Goal: Information Seeking & Learning: Learn about a topic

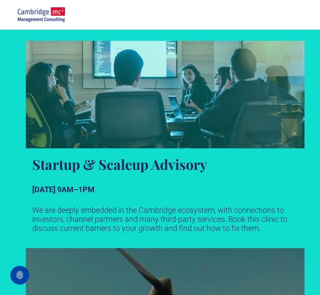
scroll to position [672, 0]
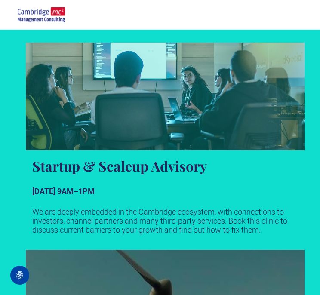
click at [142, 116] on link "A group of executives huddled around a desk discussing business" at bounding box center [165, 97] width 279 height 108
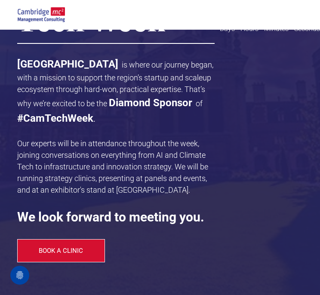
scroll to position [206, 0]
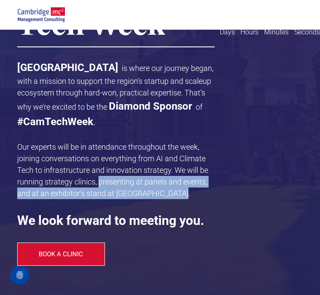
drag, startPoint x: 99, startPoint y: 181, endPoint x: 175, endPoint y: 189, distance: 76.5
click at [175, 189] on p "Our experts will be in attendance throughout the week, joining conversations on…" at bounding box center [115, 170] width 197 height 58
copy span "presenting at panels and events, and at an exhibitor's stand at [GEOGRAPHIC_DAT…"
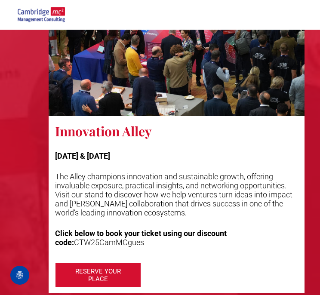
scroll to position [2080, 0]
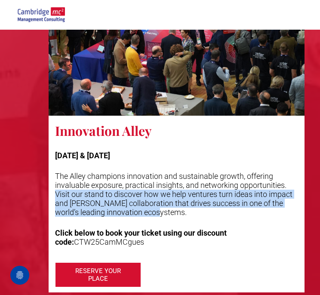
drag, startPoint x: 56, startPoint y: 194, endPoint x: 160, endPoint y: 216, distance: 106.8
click at [160, 216] on p "The Alley champions innovation and sustainable growth, offering invaluable expo…" at bounding box center [176, 194] width 243 height 45
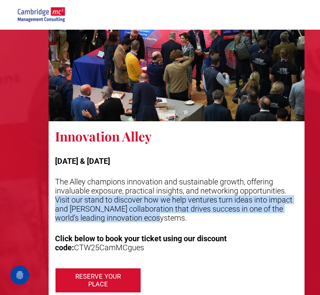
scroll to position [2073, 0]
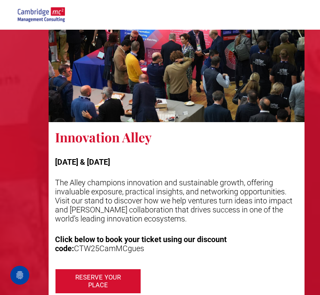
click at [68, 183] on p "The Alley champions innovation and sustainable growth, offering invaluable expo…" at bounding box center [176, 200] width 243 height 45
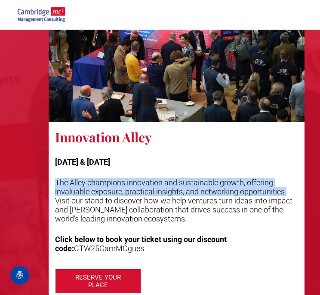
drag, startPoint x: 56, startPoint y: 182, endPoint x: 289, endPoint y: 190, distance: 232.8
click at [289, 190] on p "The Alley champions innovation and sustainable growth, offering invaluable expo…" at bounding box center [176, 200] width 243 height 45
copy p "The Alley champions innovation and sustainable growth, offering invaluable expo…"
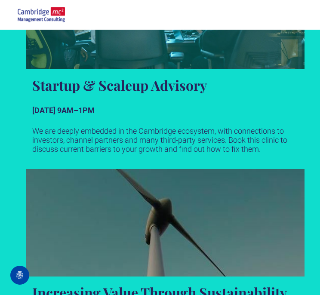
scroll to position [751, 0]
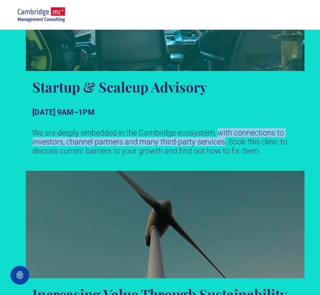
drag, startPoint x: 220, startPoint y: 132, endPoint x: 225, endPoint y: 143, distance: 12.0
click at [225, 143] on p "We are deeply embedded in the Cambridge ecosystem, with connections to investor…" at bounding box center [165, 141] width 266 height 27
copy p "with connections to investors, channel partners and many third-party services"
